Goal: Find contact information: Find contact information

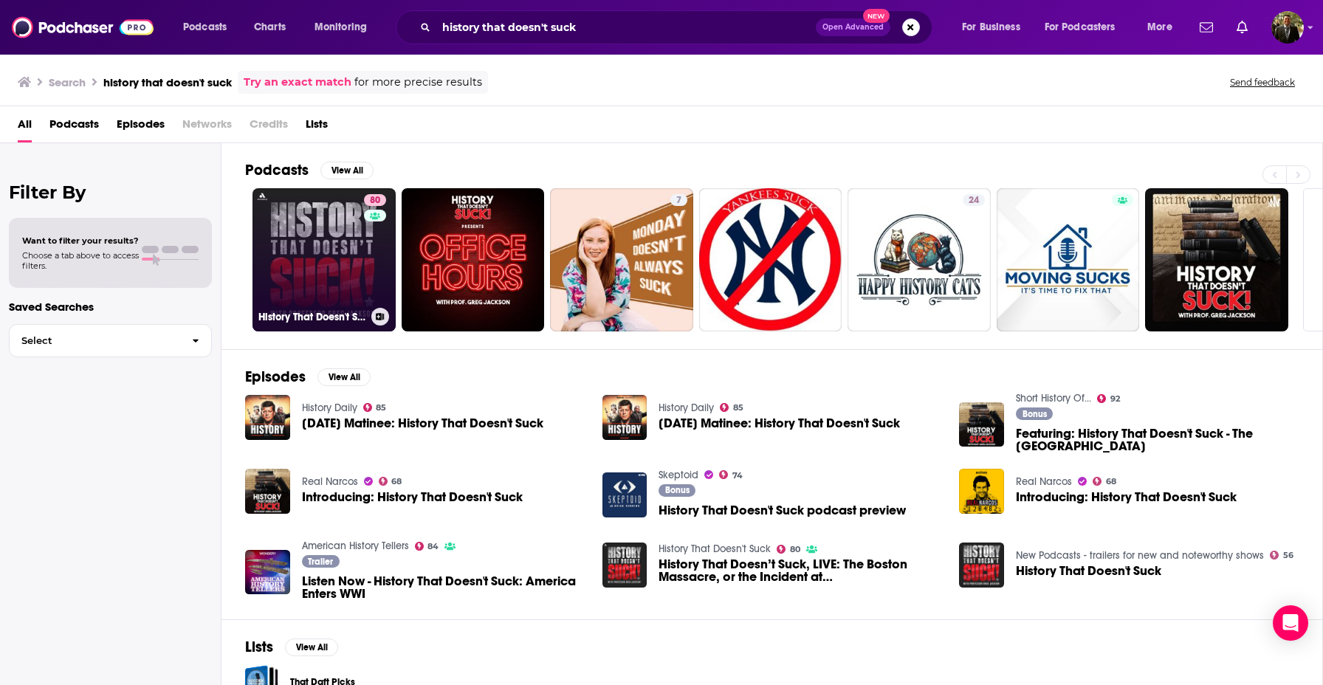
click at [351, 241] on link "80 History That Doesn't Suck" at bounding box center [323, 259] width 143 height 143
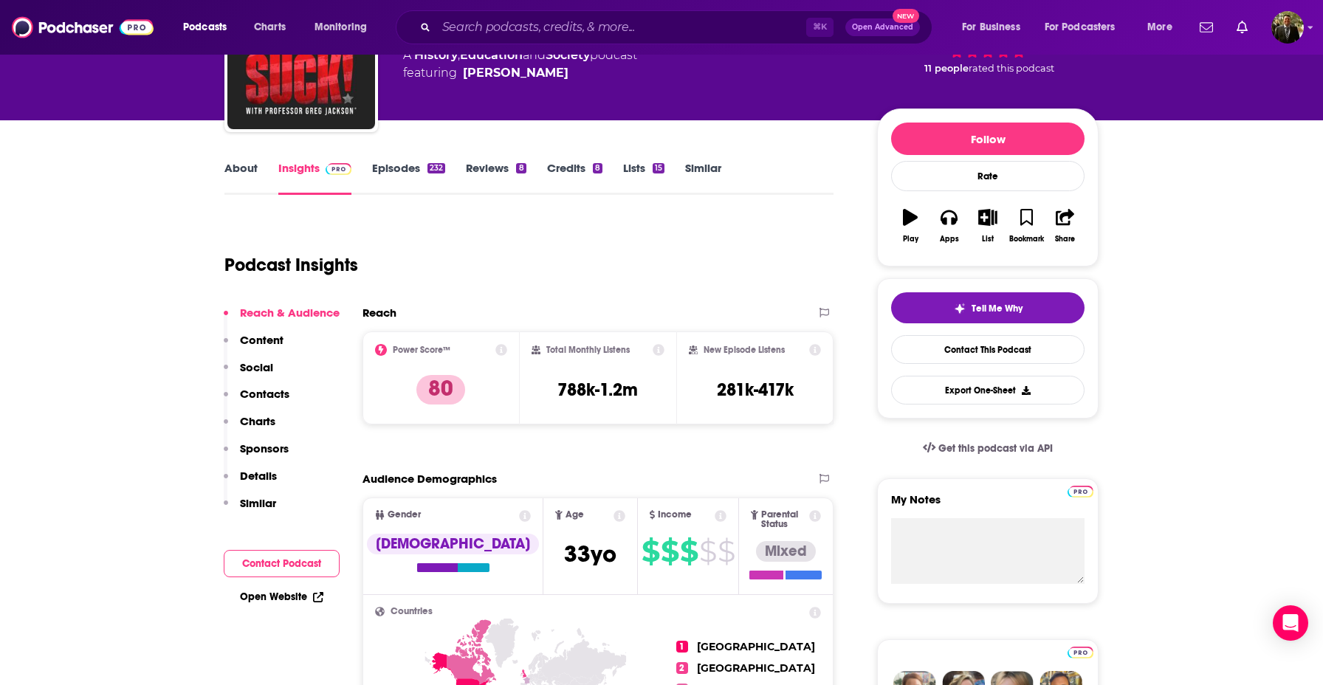
scroll to position [122, 0]
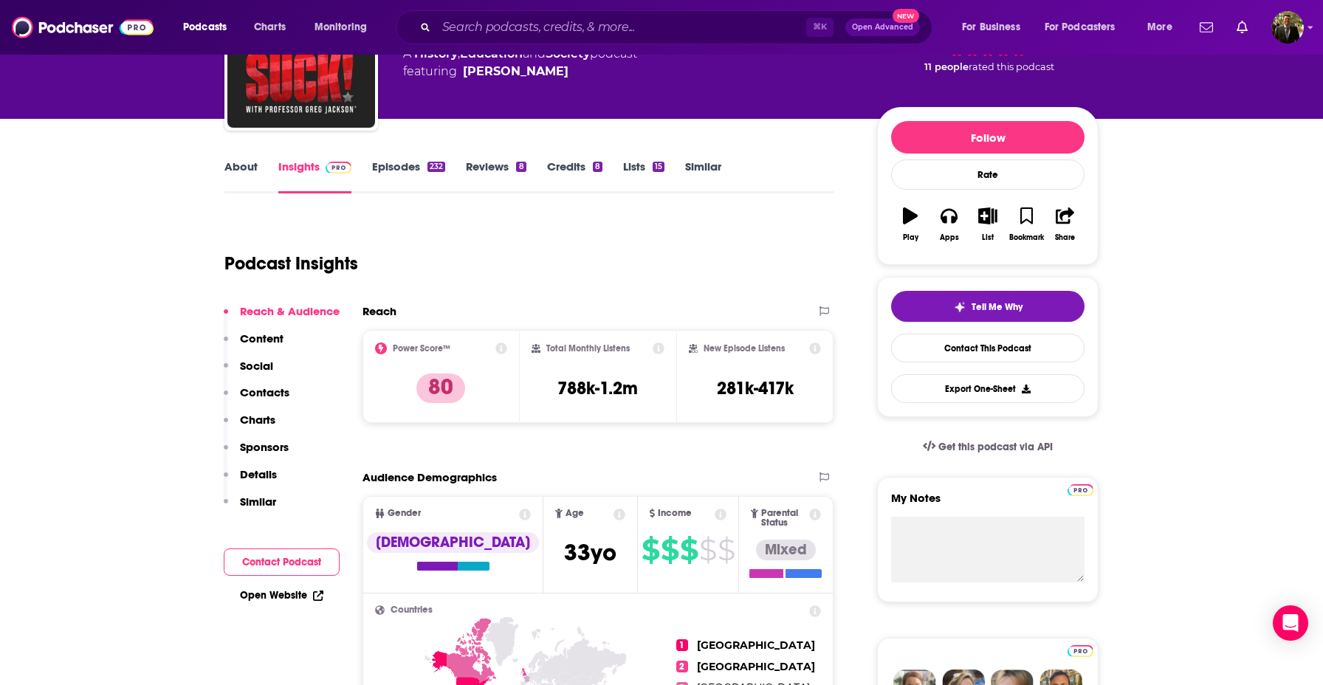
click at [272, 443] on p "Sponsors" at bounding box center [264, 447] width 49 height 14
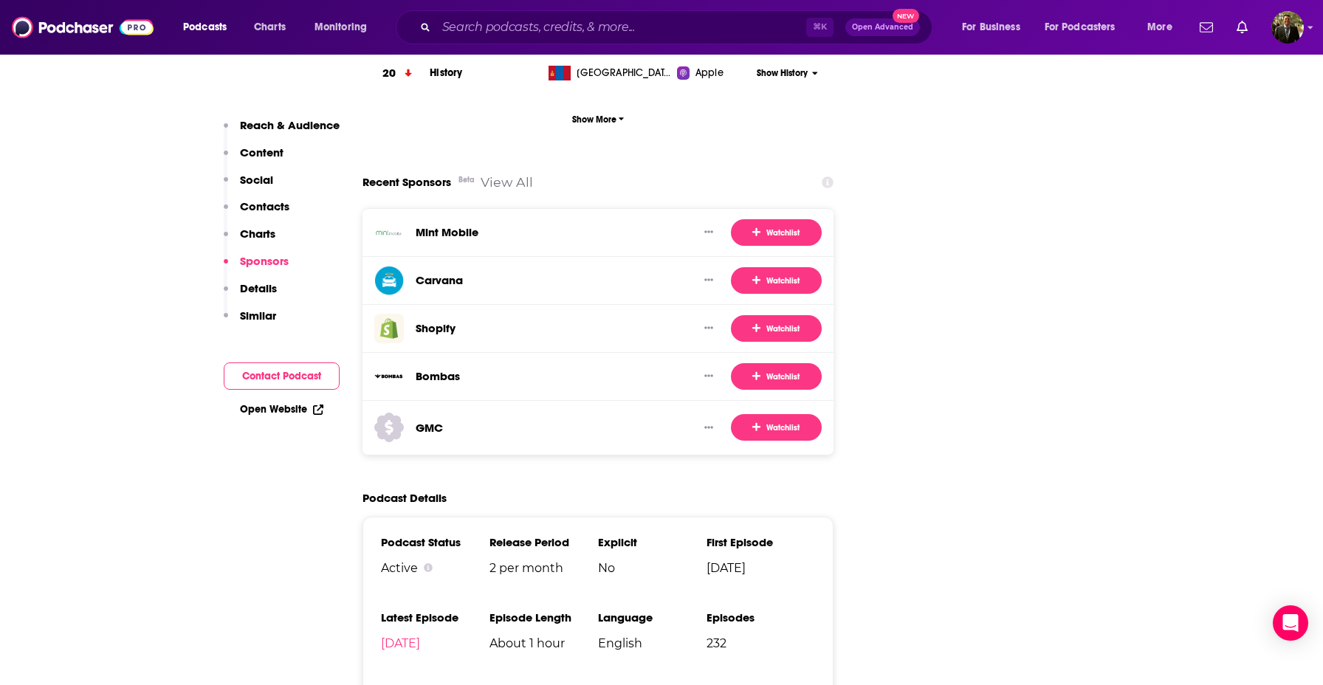
scroll to position [2140, 0]
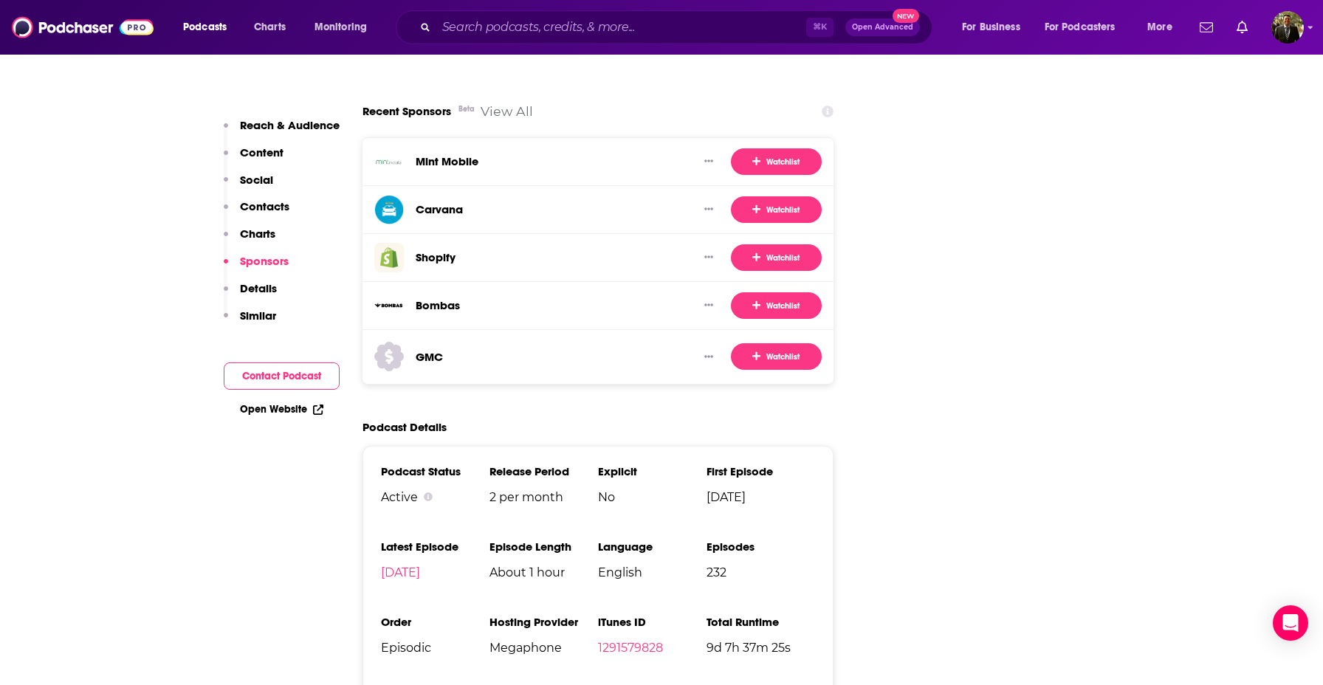
click at [279, 204] on p "Contacts" at bounding box center [264, 206] width 49 height 14
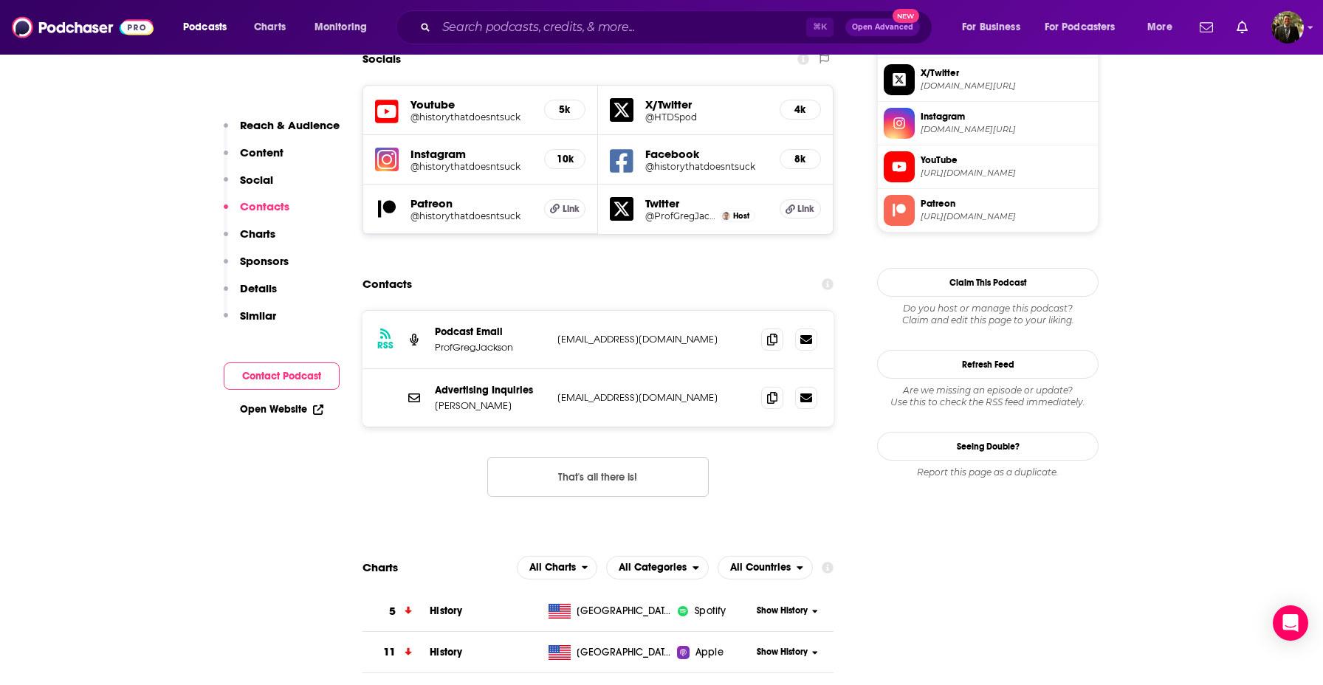
scroll to position [1317, 0]
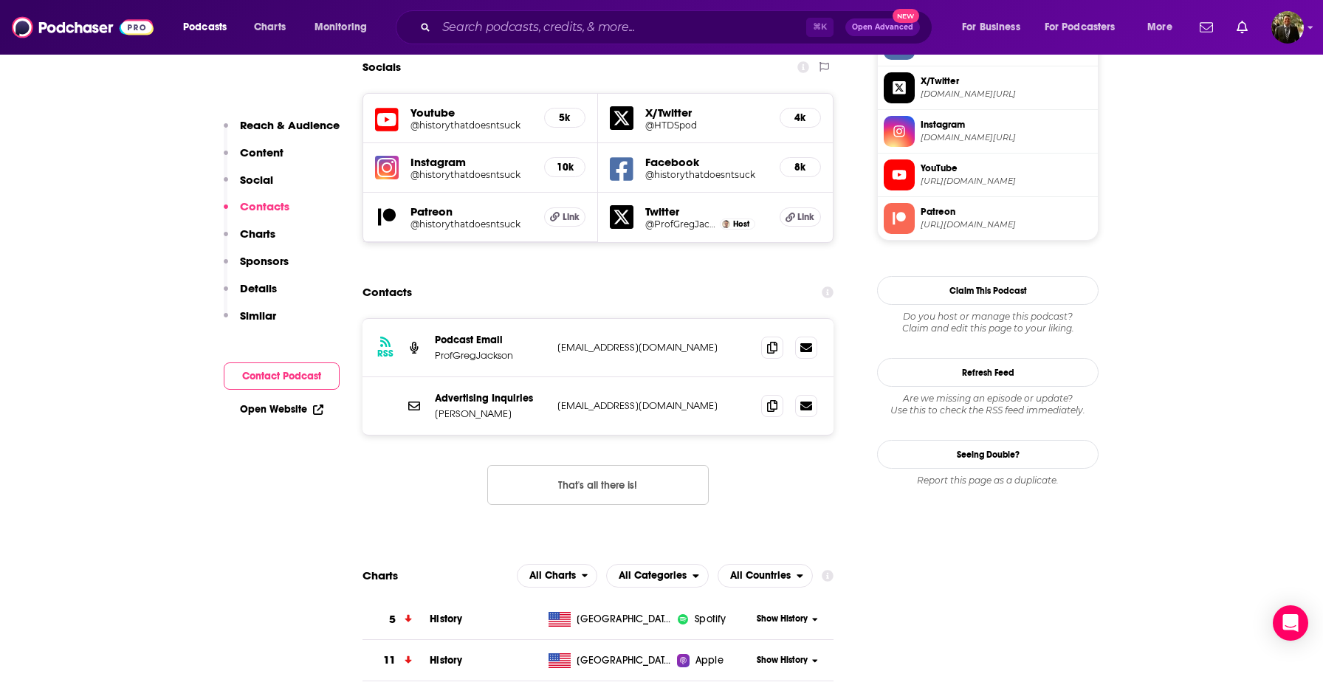
click at [295, 125] on p "Reach & Audience" at bounding box center [290, 125] width 100 height 14
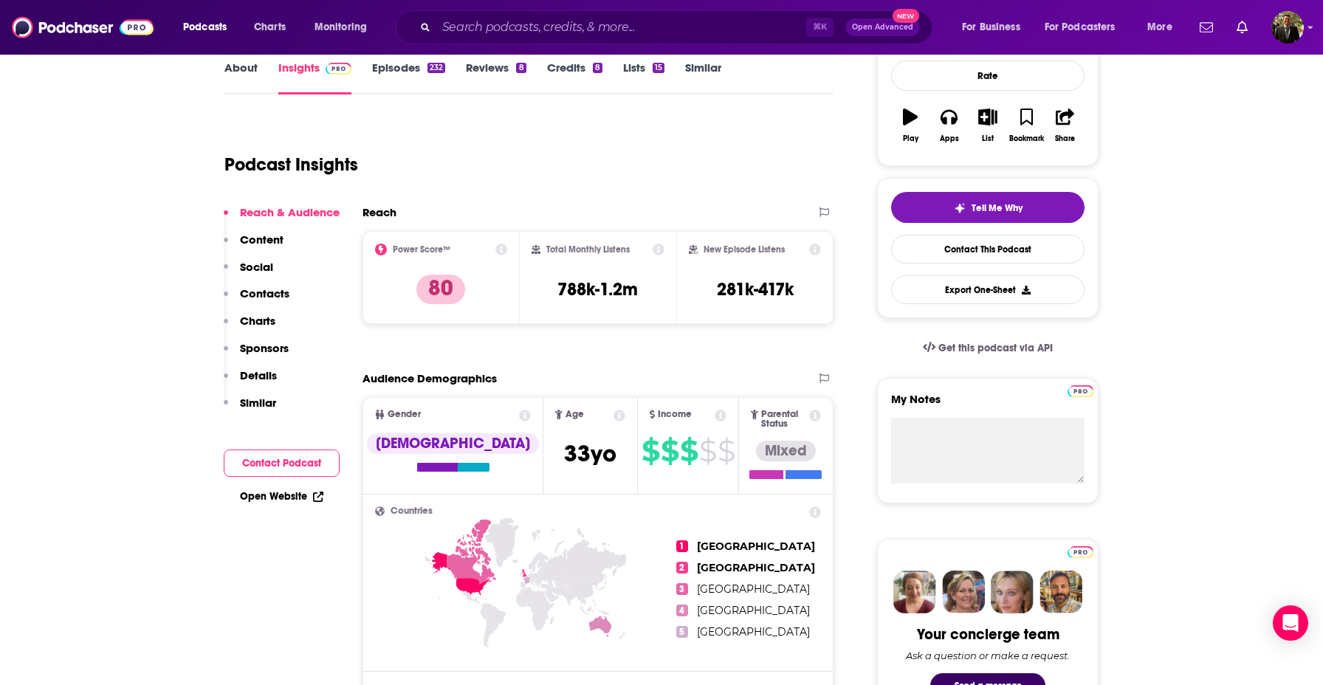
scroll to position [221, 0]
click at [271, 297] on p "Contacts" at bounding box center [264, 293] width 49 height 14
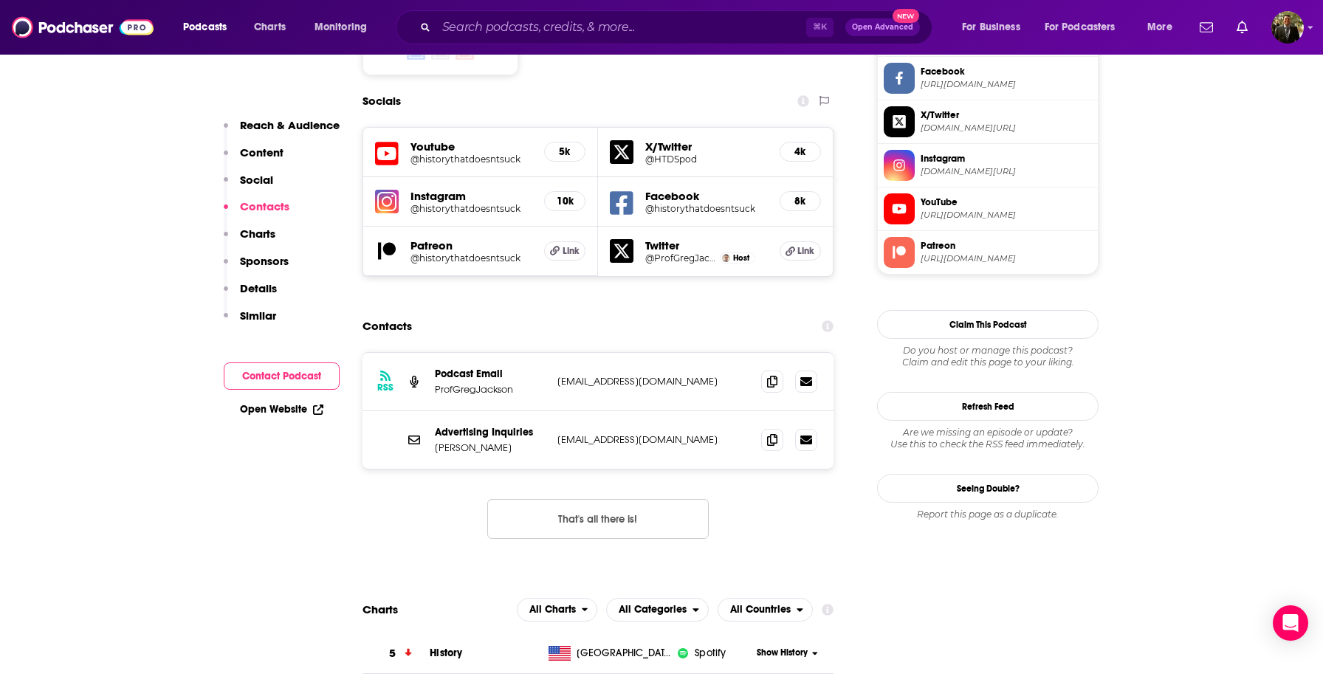
scroll to position [1317, 0]
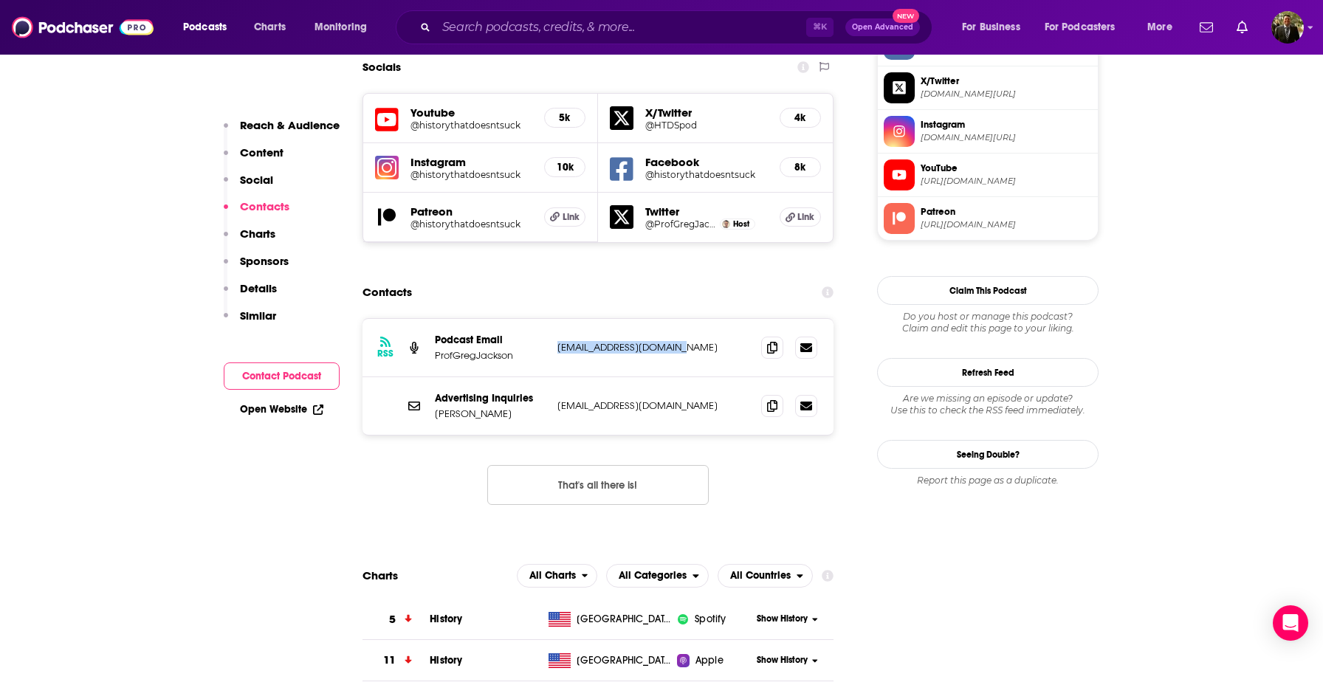
drag, startPoint x: 694, startPoint y: 277, endPoint x: 559, endPoint y: 280, distance: 135.1
click at [559, 341] on p "[EMAIL_ADDRESS][DOMAIN_NAME]" at bounding box center [653, 347] width 192 height 13
copy p "[EMAIL_ADDRESS][DOMAIN_NAME]"
